Goal: Transaction & Acquisition: Purchase product/service

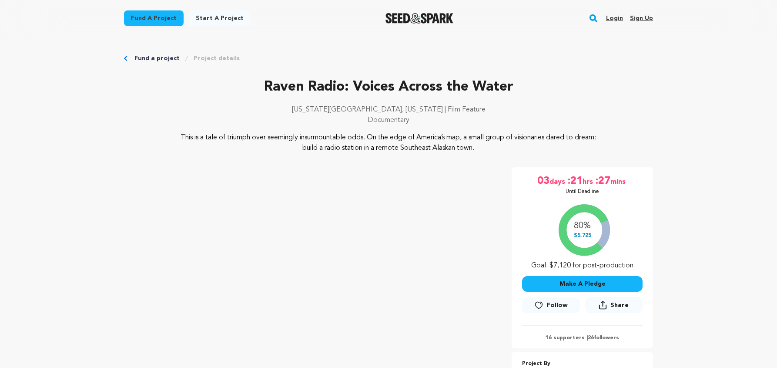
scroll to position [87, 0]
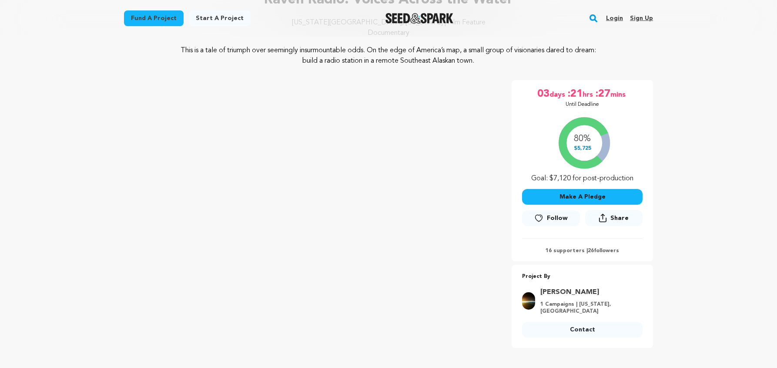
click at [154, 20] on link "Fund a project" at bounding box center [154, 18] width 60 height 16
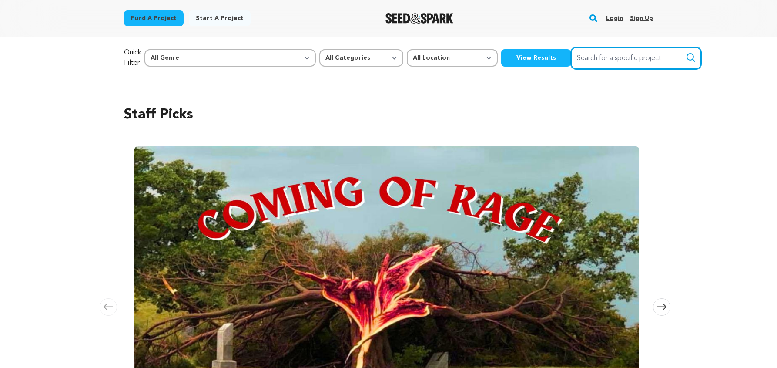
click at [571, 63] on input "Search for a specific project" at bounding box center [636, 58] width 130 height 22
type input "Raven Radio"
click at [686, 58] on icon "submit" at bounding box center [691, 57] width 10 height 10
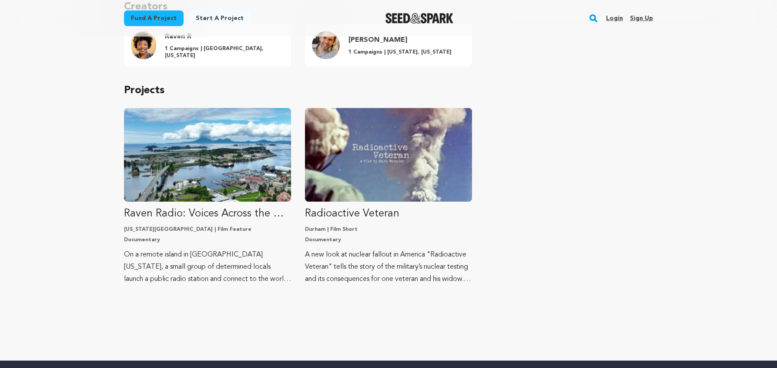
scroll to position [116, 0]
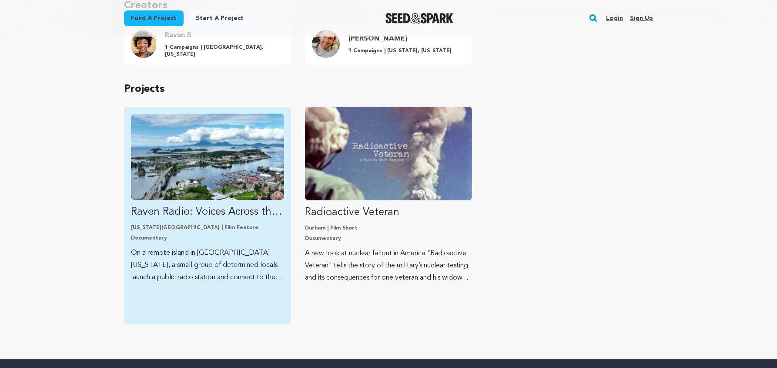
click at [227, 212] on p "Raven Radio: Voices Across the Water" at bounding box center [207, 212] width 153 height 14
